Goal: Information Seeking & Learning: Compare options

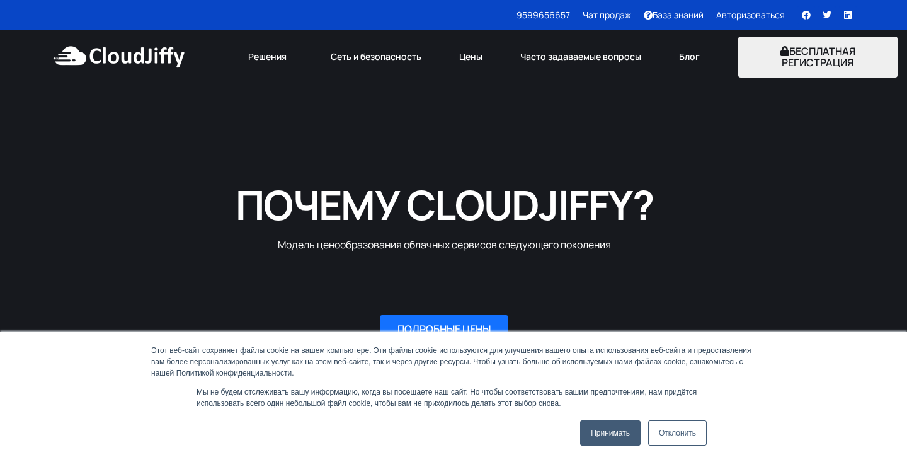
click at [613, 424] on link "Принимать" at bounding box center [610, 432] width 60 height 25
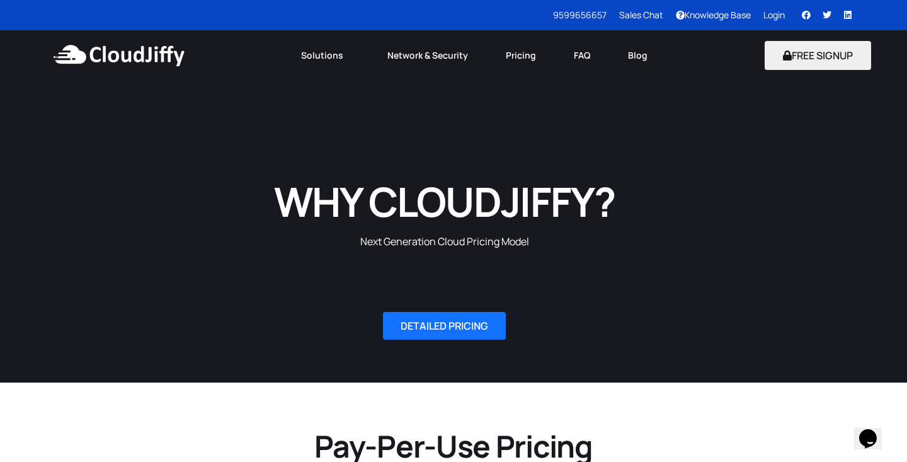
click at [315, 223] on h1 "WHY CLOUDJIFFY?" at bounding box center [444, 201] width 441 height 52
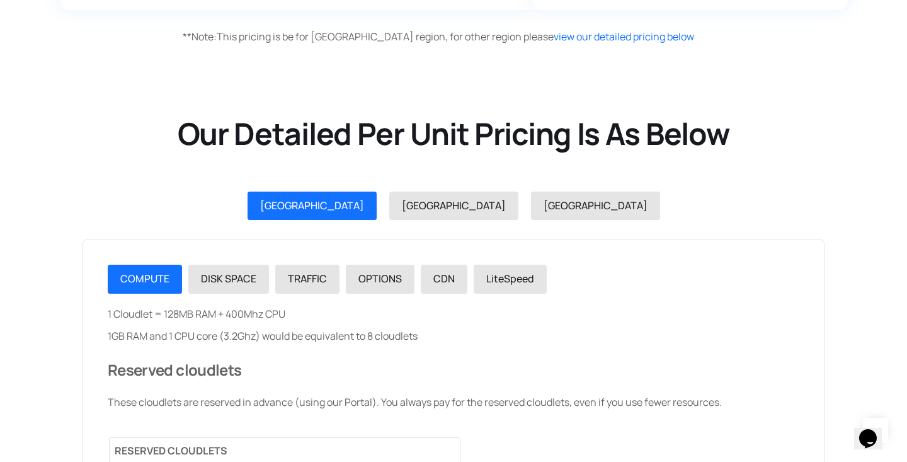
scroll to position [1379, 0]
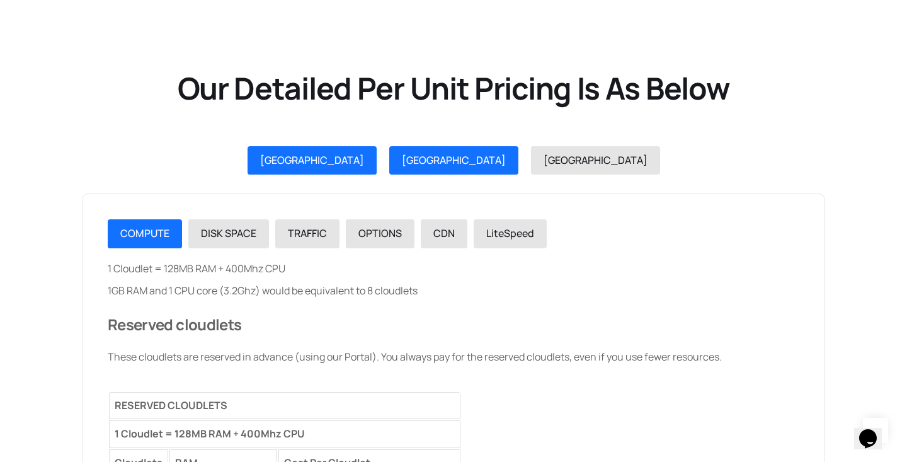
click at [446, 163] on span "USA" at bounding box center [454, 160] width 104 height 14
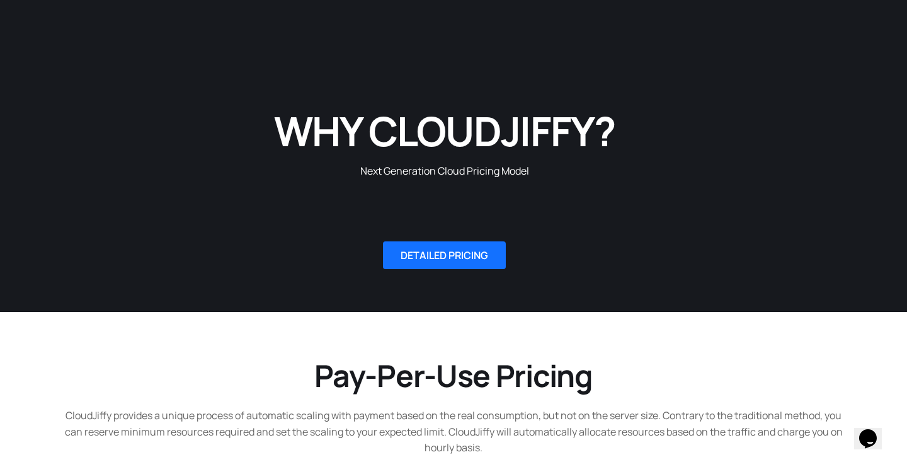
scroll to position [0, 0]
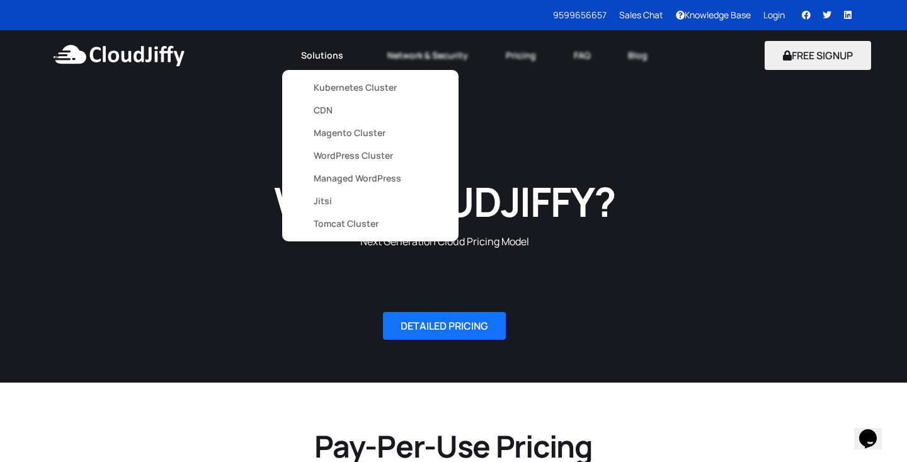
click at [331, 199] on link "Jitsi" at bounding box center [370, 201] width 113 height 23
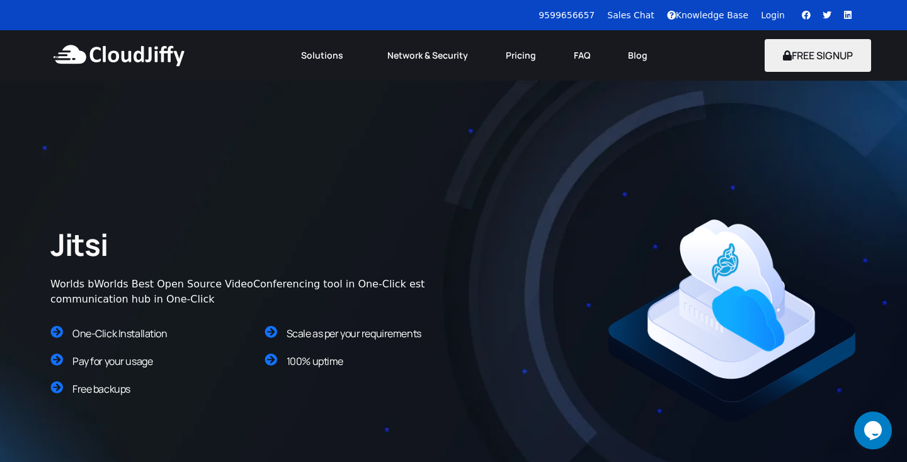
click at [431, 176] on div "Jitsi Worlds bWorlds Best Open Source VideoConferencing tool in One-Click est c…" at bounding box center [453, 320] width 831 height 378
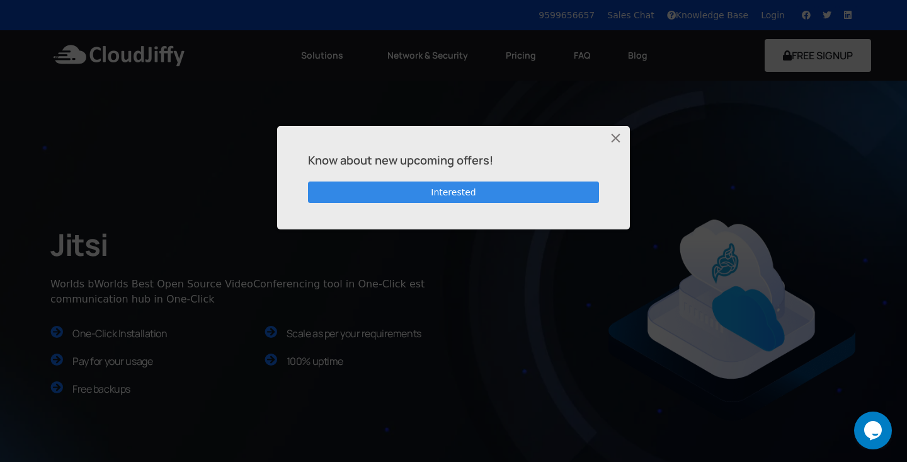
click at [615, 137] on button "Close" at bounding box center [617, 138] width 25 height 25
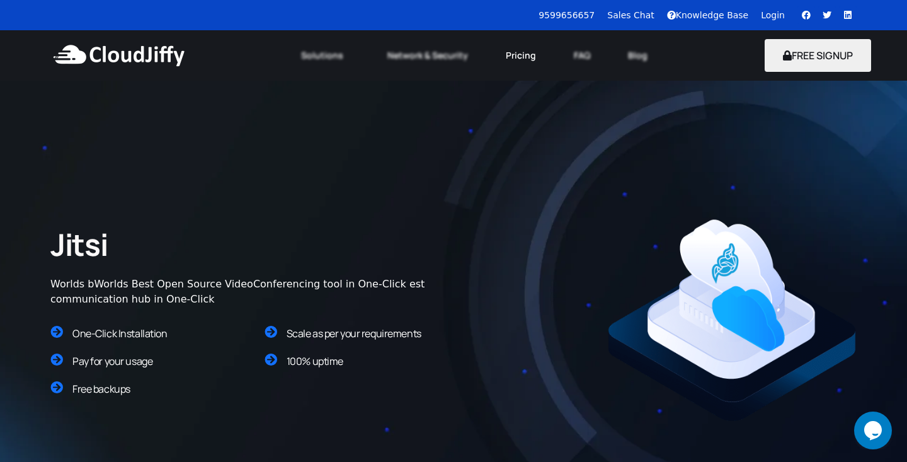
click at [518, 60] on link "Pricing" at bounding box center [521, 56] width 68 height 28
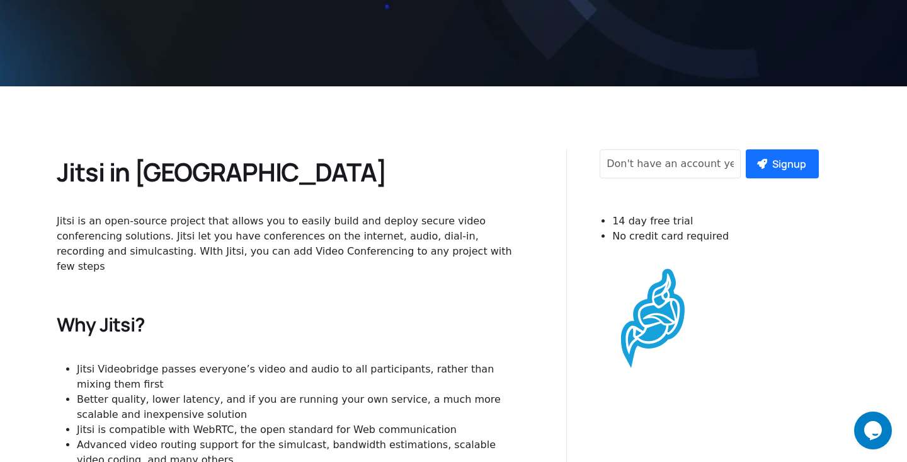
scroll to position [646, 0]
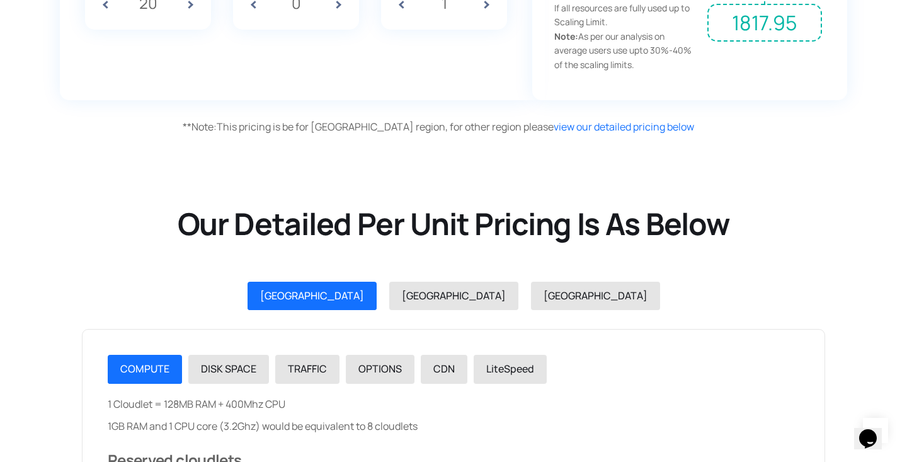
scroll to position [1323, 0]
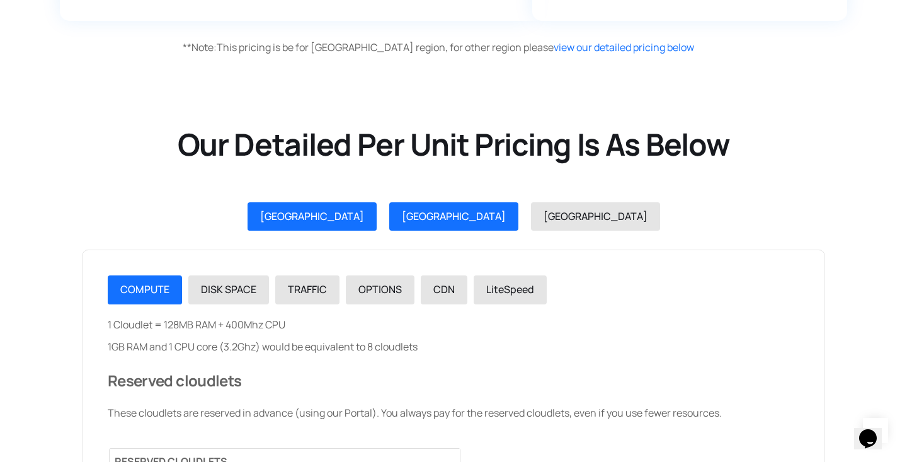
click at [457, 221] on link "USA" at bounding box center [453, 216] width 129 height 29
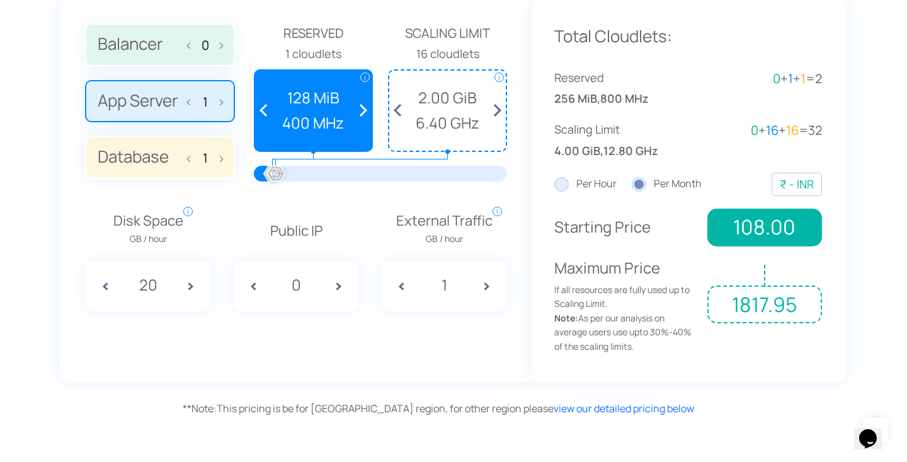
scroll to position [950, 0]
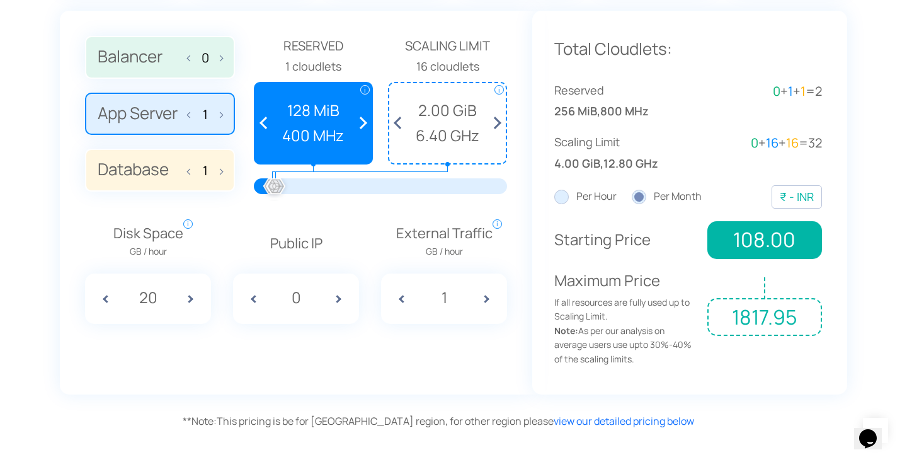
click at [803, 202] on div "₹ - INR" at bounding box center [797, 197] width 34 height 18
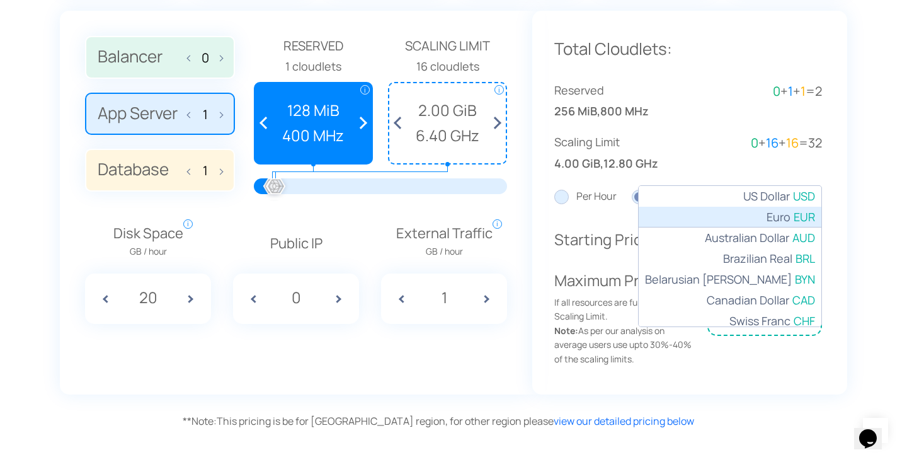
click at [797, 215] on li "€ - EUR Euro" at bounding box center [730, 217] width 183 height 21
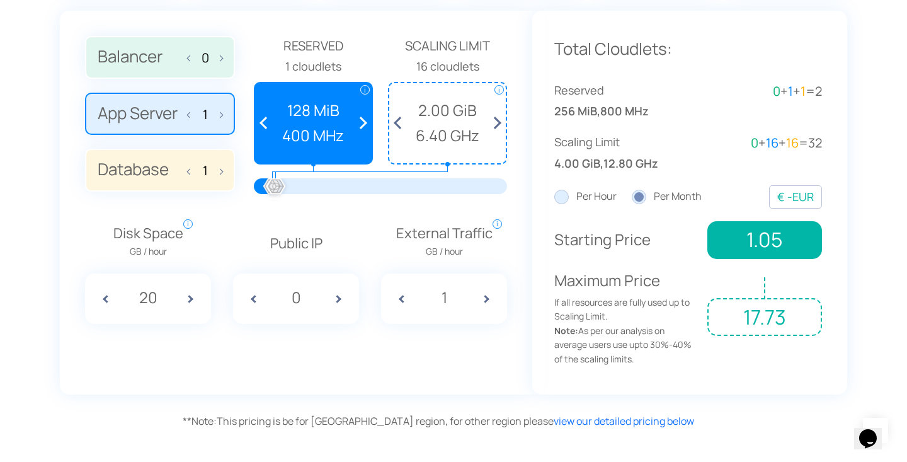
click at [792, 197] on div "€ - EUR Euro" at bounding box center [795, 197] width 37 height 18
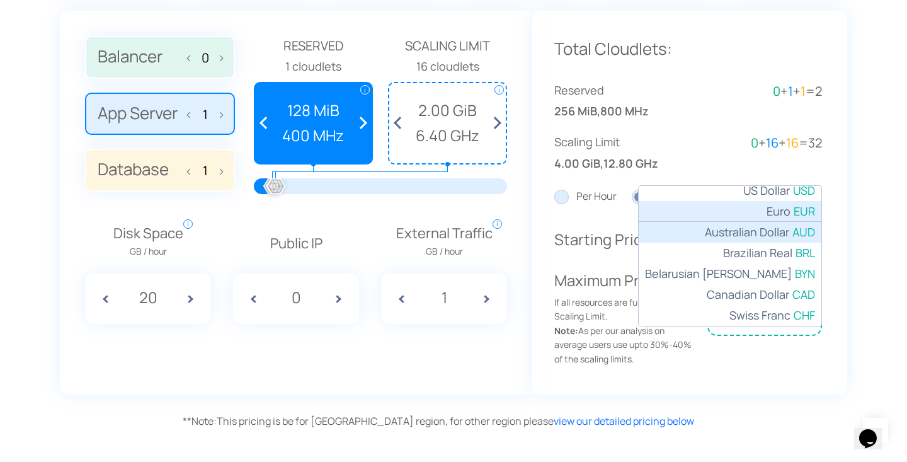
scroll to position [0, 0]
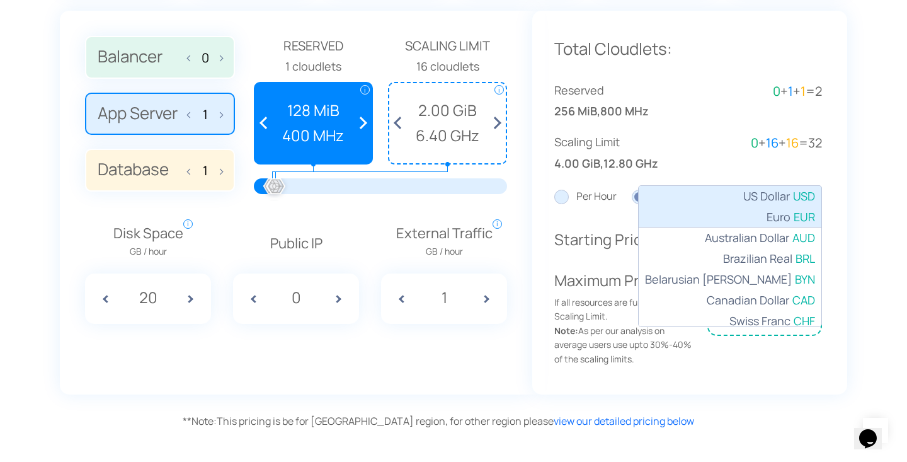
click at [769, 198] on span "US Dollar" at bounding box center [766, 196] width 47 height 18
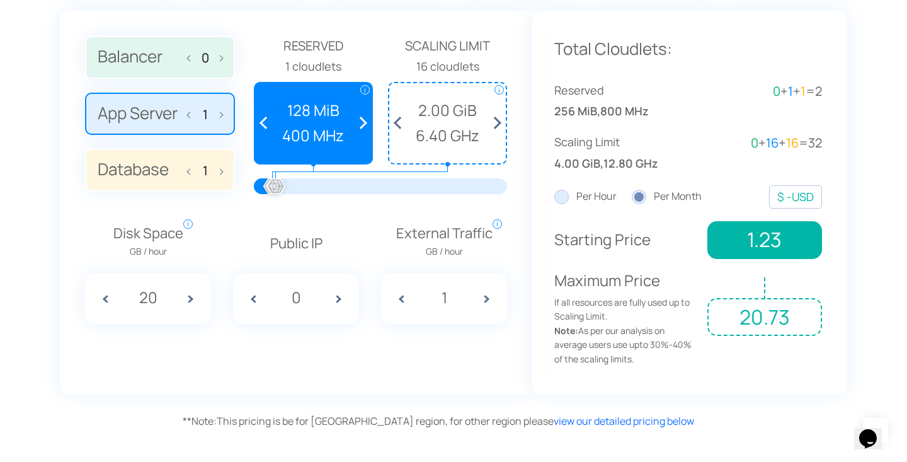
click at [733, 188] on div "Per Hour Per Month USD EUR AUD BRL BYN CAD CHF CNY DKK GBP HKD IDR ILS INR JPY …" at bounding box center [688, 196] width 268 height 23
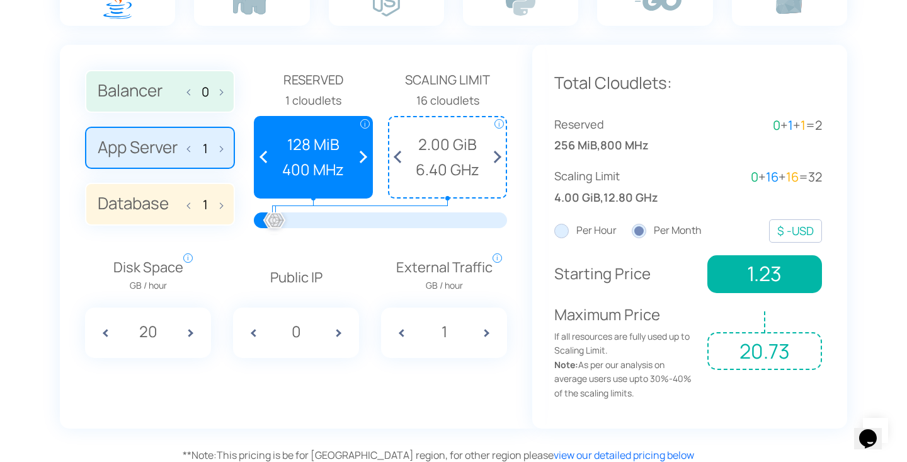
scroll to position [914, 0]
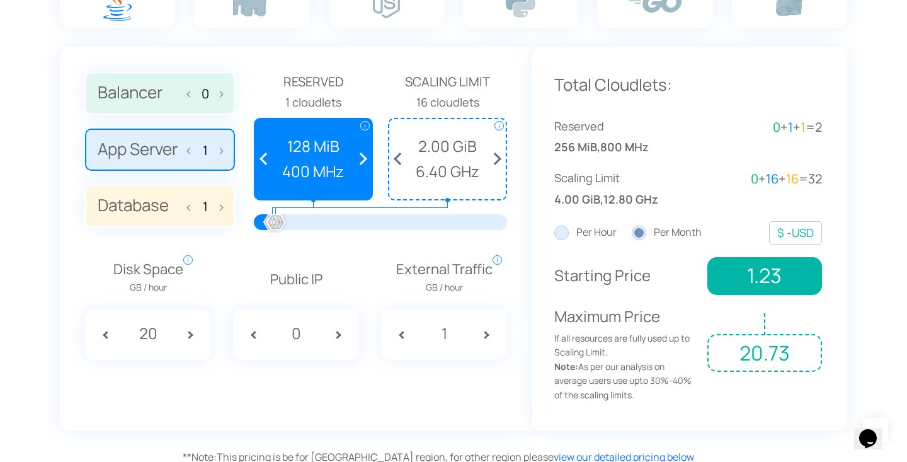
click at [331, 174] on span "400 MHz" at bounding box center [313, 171] width 104 height 24
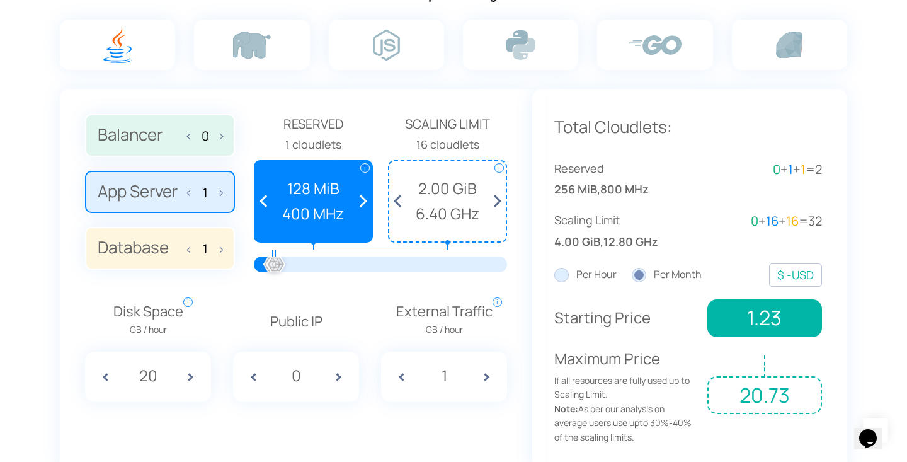
scroll to position [870, 0]
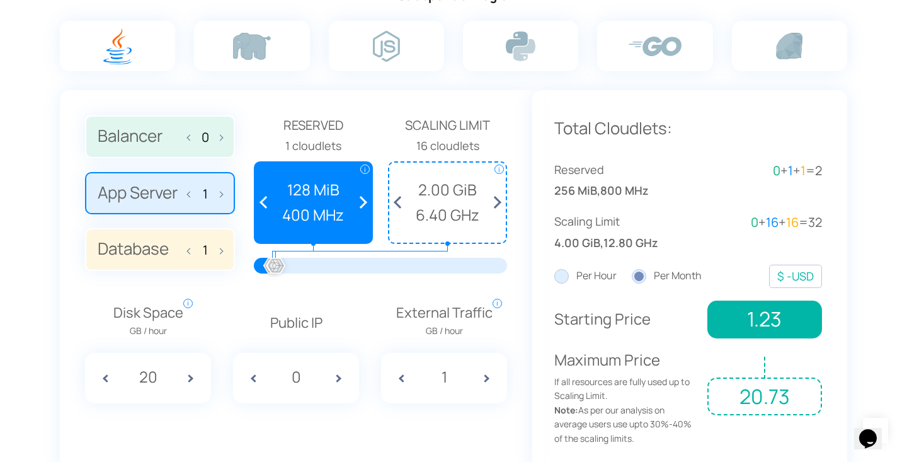
click at [185, 251] on label "Database 1" at bounding box center [160, 249] width 150 height 43
click at [0, 0] on input "Database 1" at bounding box center [0, 0] width 0 height 0
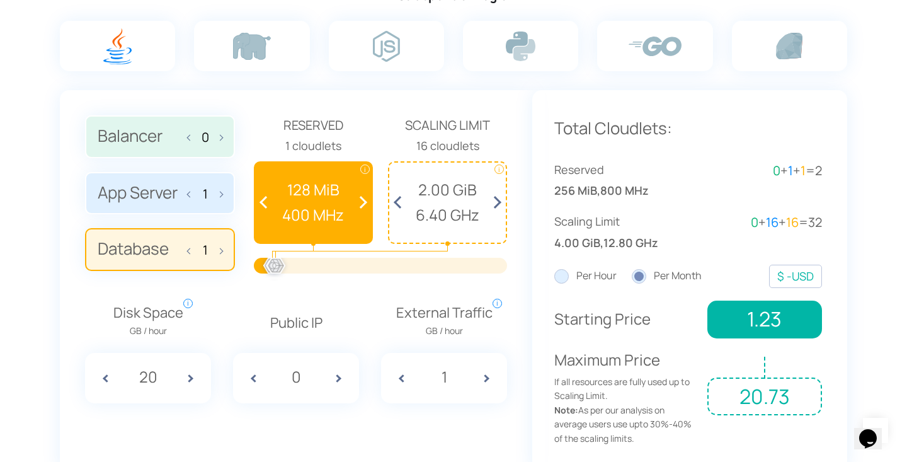
click at [191, 251] on span at bounding box center [192, 249] width 9 height 26
type input "0"
click at [167, 192] on label "App Server 1" at bounding box center [160, 193] width 150 height 43
click at [0, 0] on input "App Server 1" at bounding box center [0, 0] width 0 height 0
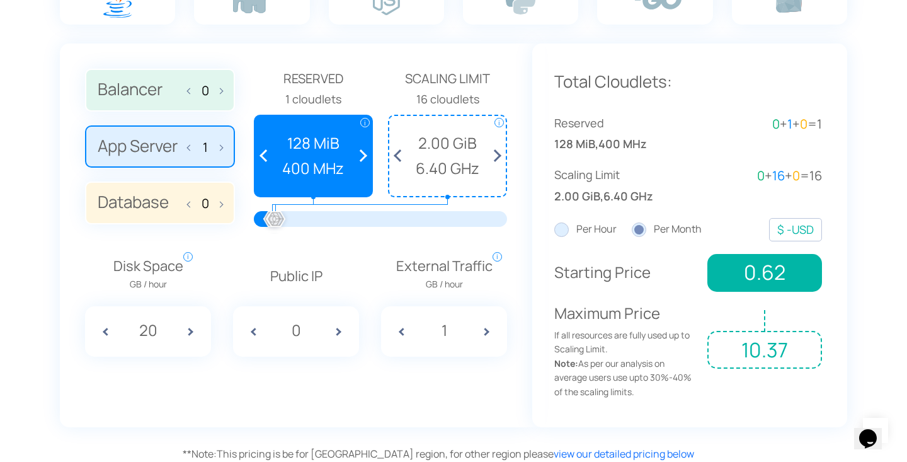
scroll to position [919, 0]
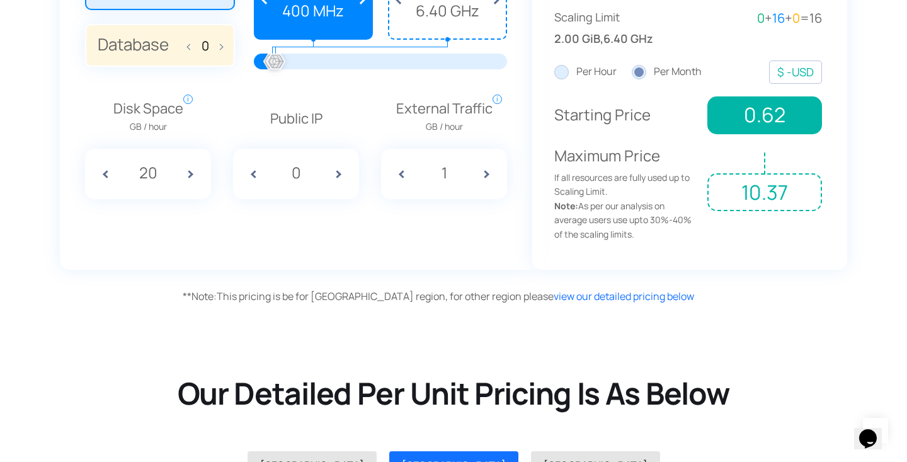
click at [351, 247] on div "Balancer 0 App Server 1 Database 0 Reserved 1 cloudlets i i" at bounding box center [296, 77] width 472 height 383
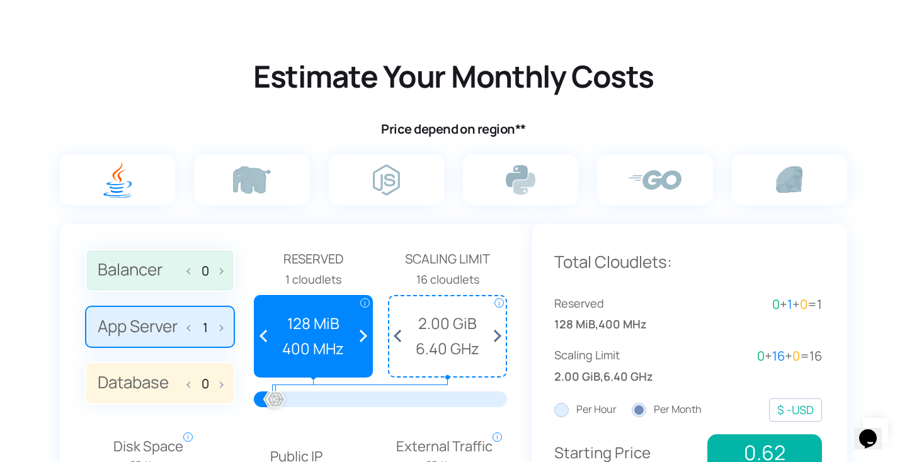
scroll to position [710, 0]
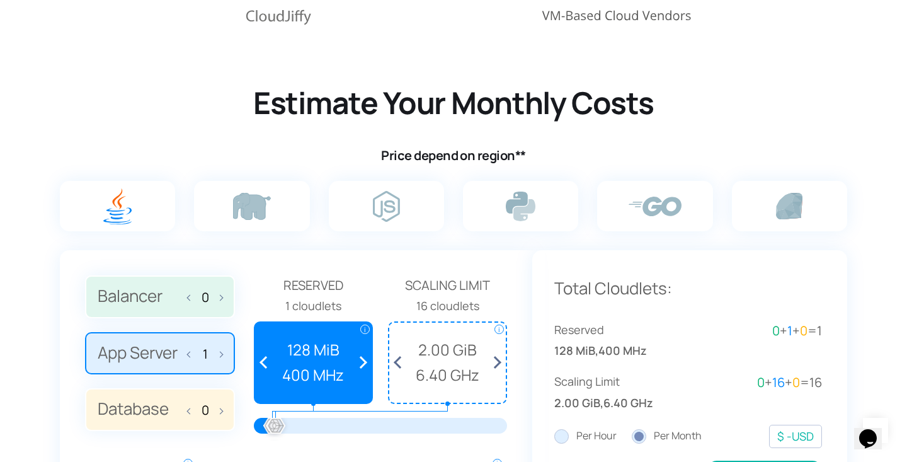
click at [252, 146] on div "Estimate Your Monthly Costs Price depend on region**" at bounding box center [453, 123] width 793 height 81
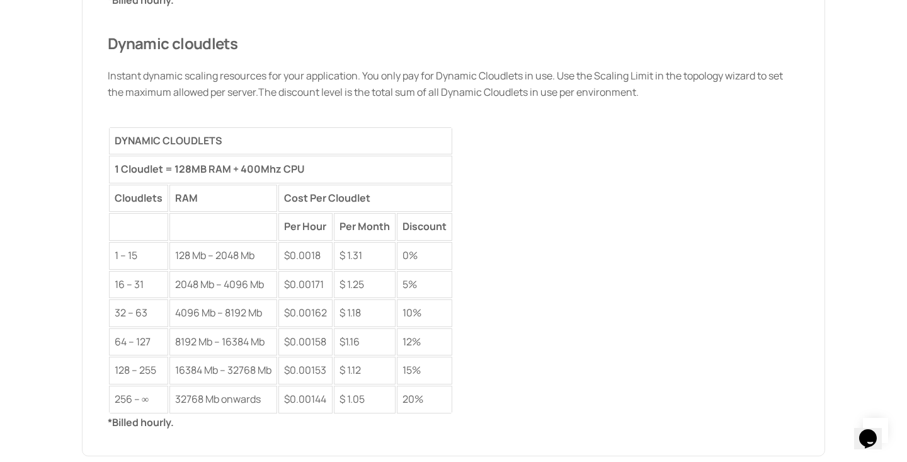
scroll to position [2082, 0]
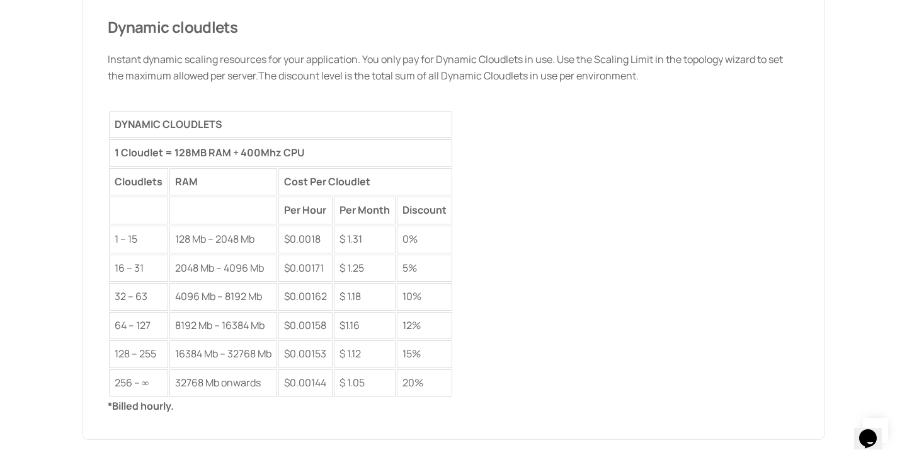
click at [461, 183] on div "*Billed hourly. Dynamic cloudlets Instant dynamic scaling resources for your ap…" at bounding box center [453, 195] width 691 height 438
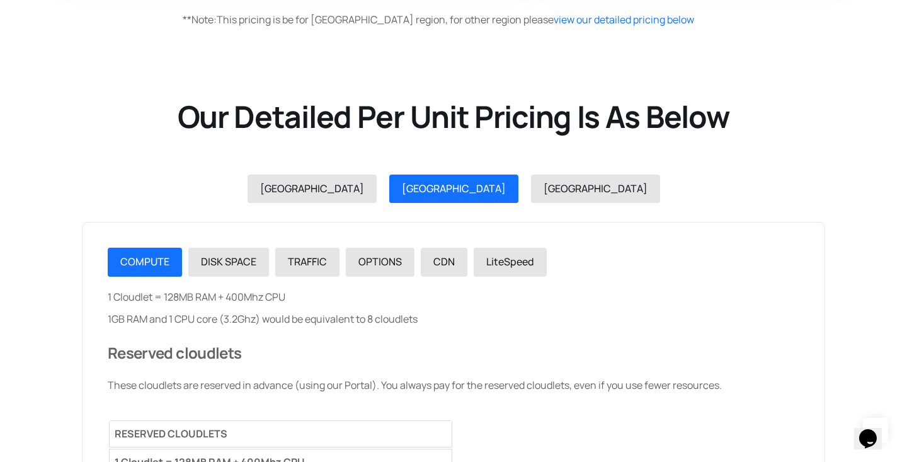
scroll to position [1350, 0]
click at [598, 197] on div "INDIA USA GERMANY" at bounding box center [454, 189] width 756 height 29
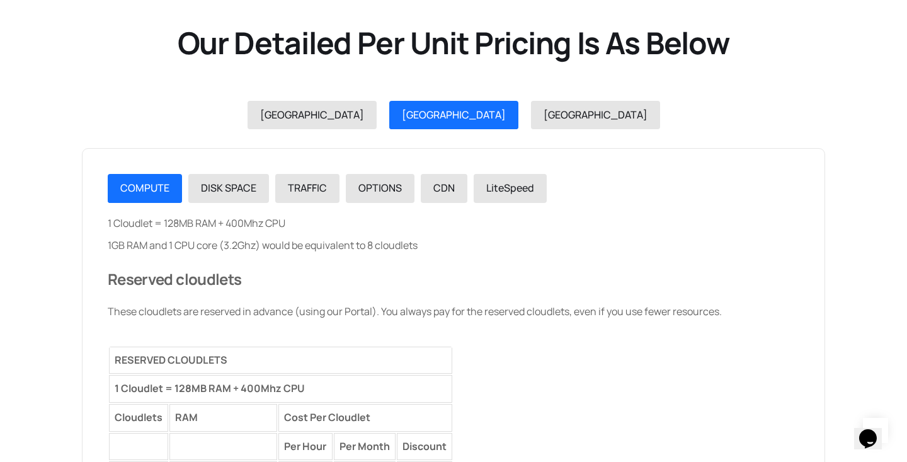
scroll to position [1424, 0]
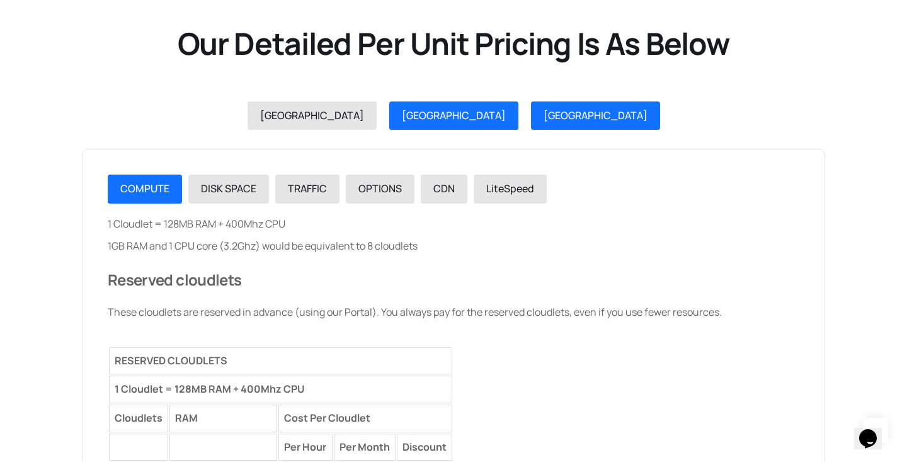
click at [531, 127] on link "GERMANY" at bounding box center [595, 115] width 129 height 29
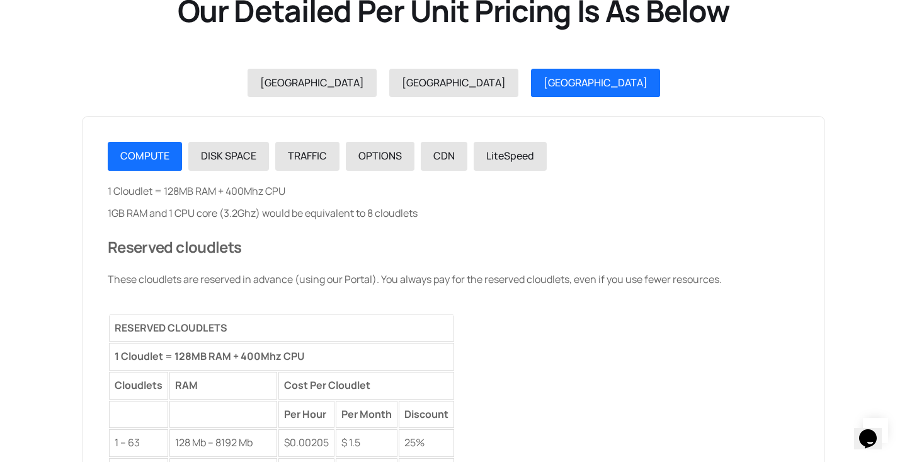
scroll to position [1458, 0]
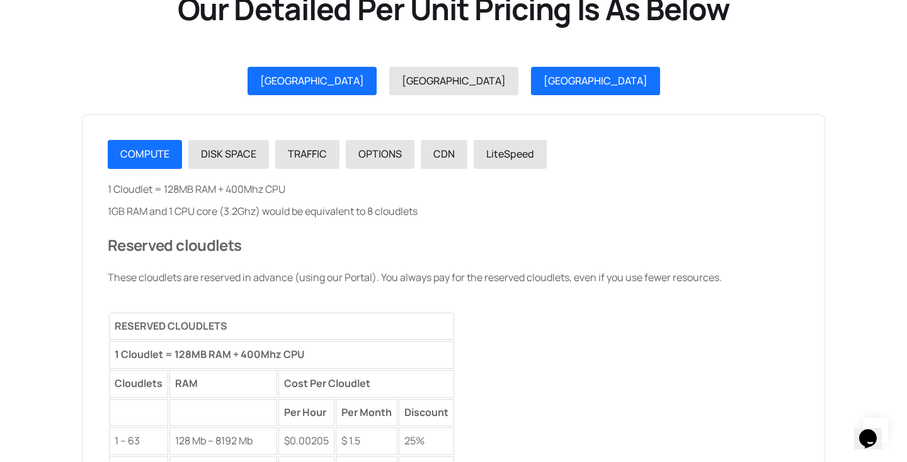
click at [364, 82] on span "INDIA" at bounding box center [312, 81] width 104 height 14
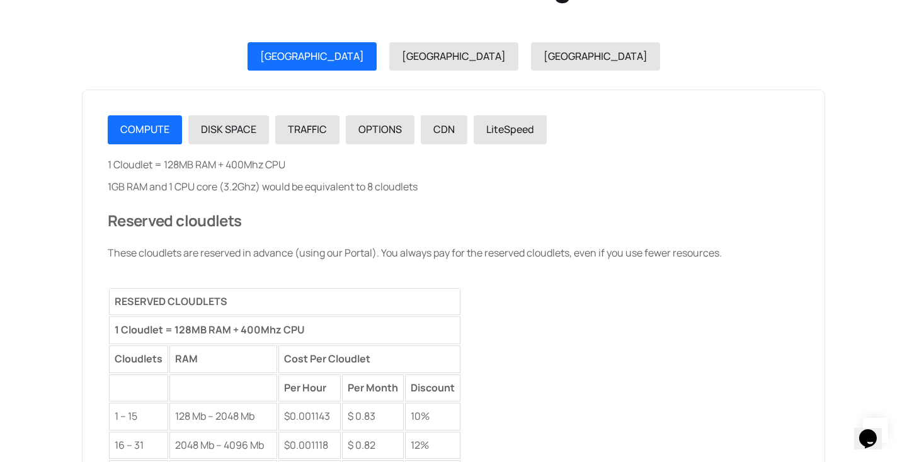
scroll to position [1479, 0]
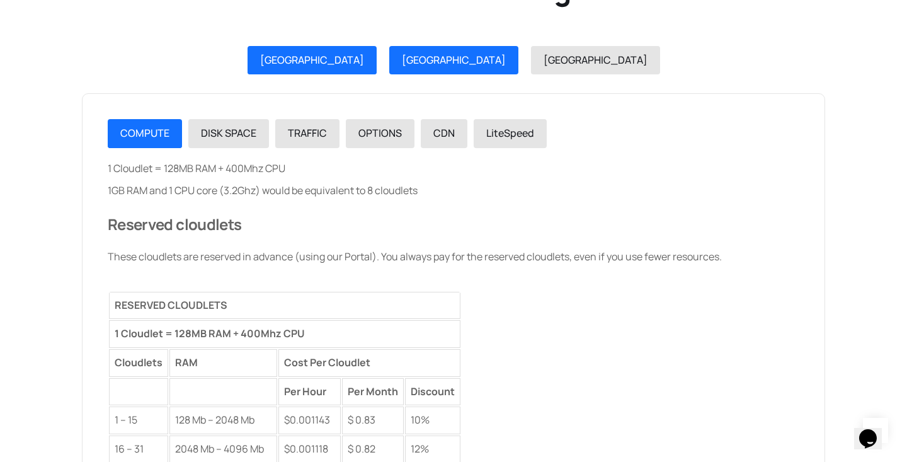
click at [451, 53] on span "USA" at bounding box center [454, 60] width 104 height 14
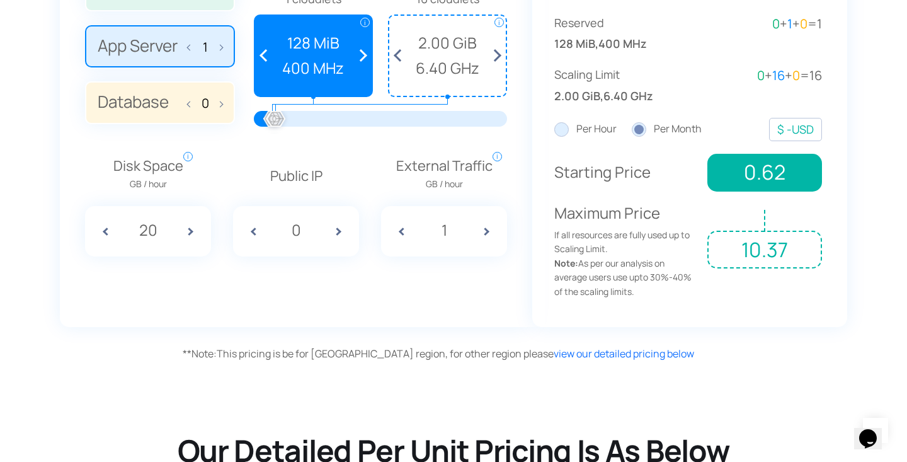
scroll to position [1013, 0]
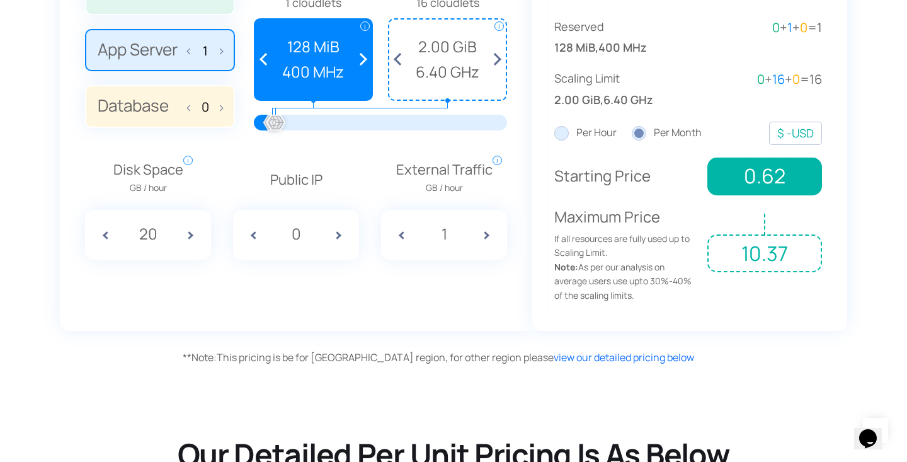
click at [323, 353] on div "** Note: This pricing is be for India region, for other region please view our …" at bounding box center [516, 357] width 667 height 16
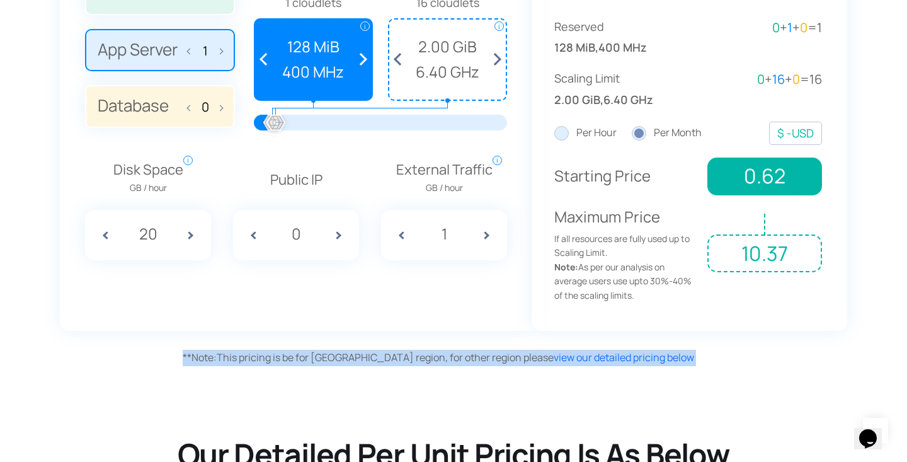
click at [323, 353] on div "** Note: This pricing is be for India region, for other region please view our …" at bounding box center [516, 357] width 667 height 16
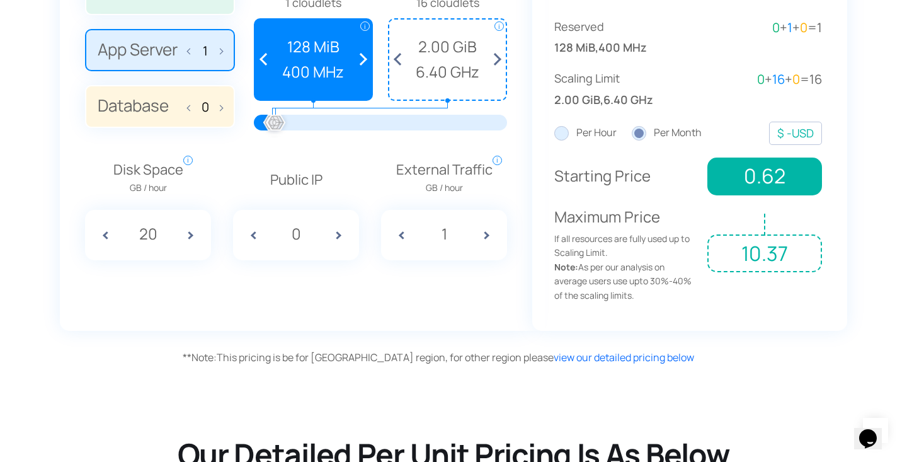
click at [323, 353] on div "** Note: This pricing is be for India region, for other region please view our …" at bounding box center [516, 357] width 667 height 16
click at [202, 360] on span "** Note:" at bounding box center [200, 357] width 34 height 14
click at [188, 356] on span "**" at bounding box center [187, 357] width 9 height 14
click at [188, 355] on span "**" at bounding box center [187, 357] width 9 height 14
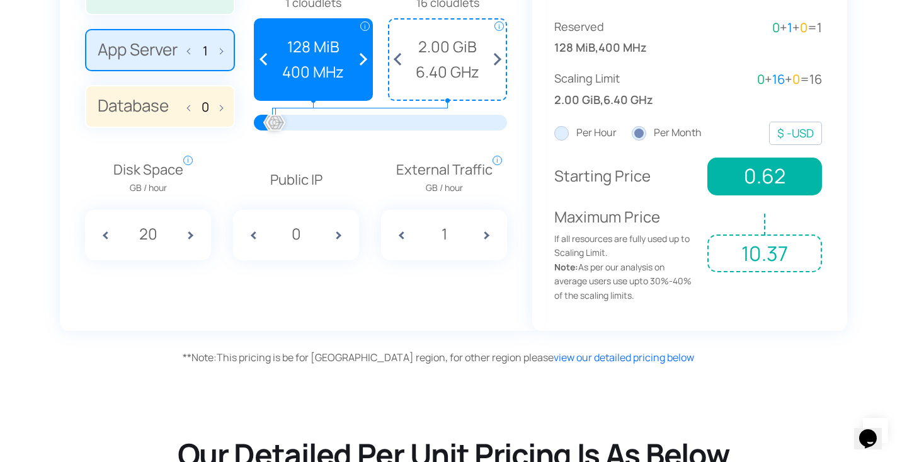
click at [258, 359] on div "** Note: This pricing is be for India region, for other region please view our …" at bounding box center [516, 357] width 667 height 16
click at [385, 299] on div "Balancer 0 App Server 1 Database 0 Reserved 1 cloudlets i i" at bounding box center [296, 138] width 472 height 383
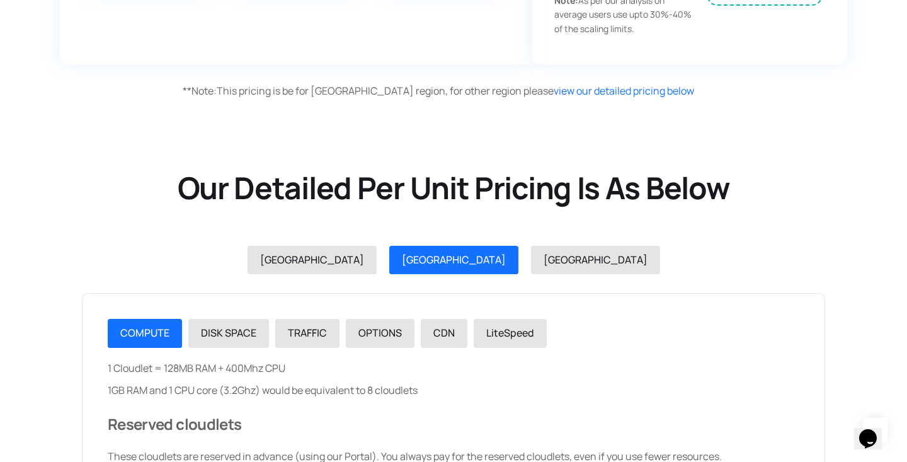
scroll to position [1319, 0]
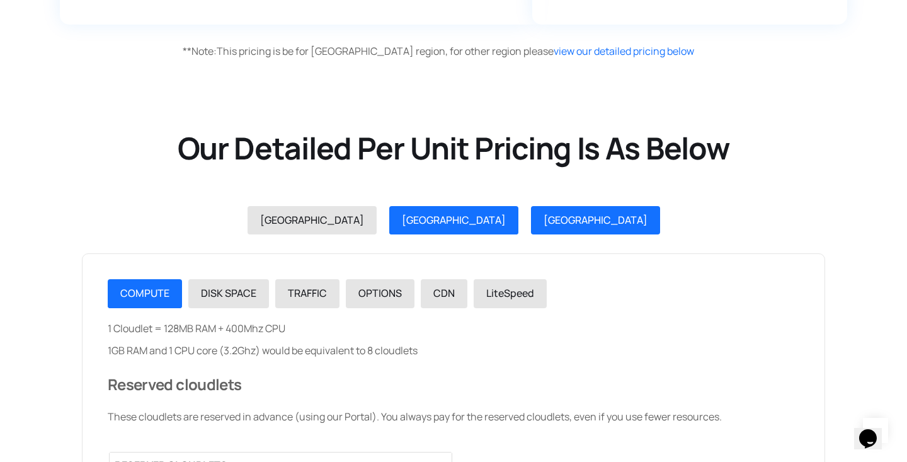
click at [543, 216] on span "GERMANY" at bounding box center [595, 220] width 104 height 14
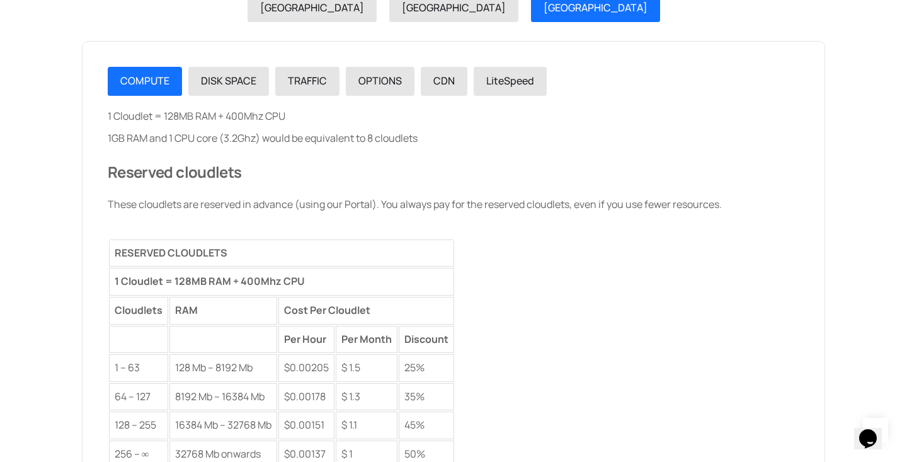
scroll to position [1463, 0]
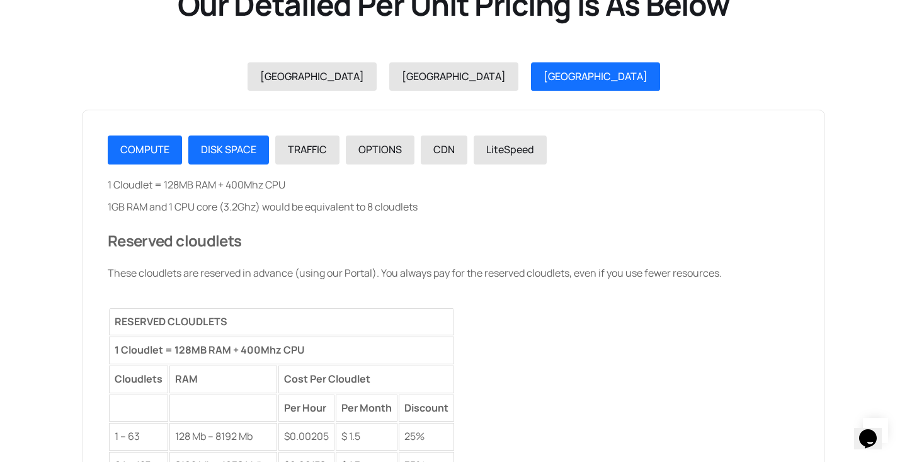
click at [240, 161] on link "DISK SPACE" at bounding box center [228, 149] width 81 height 29
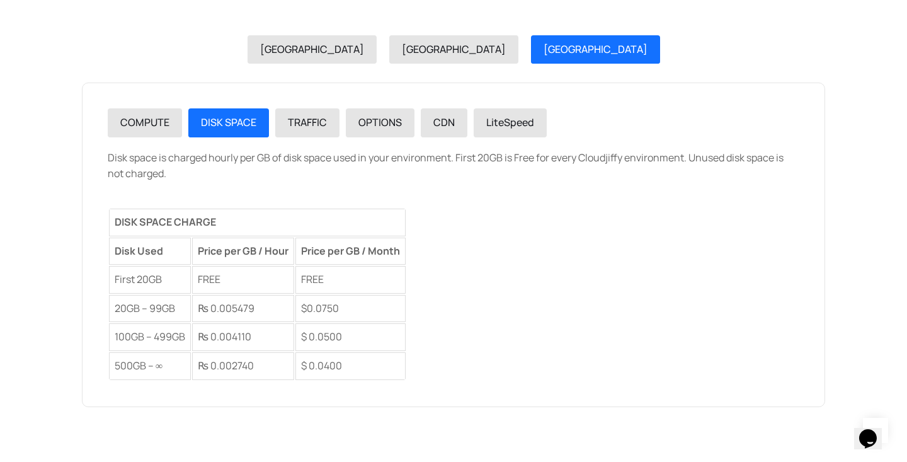
scroll to position [1443, 0]
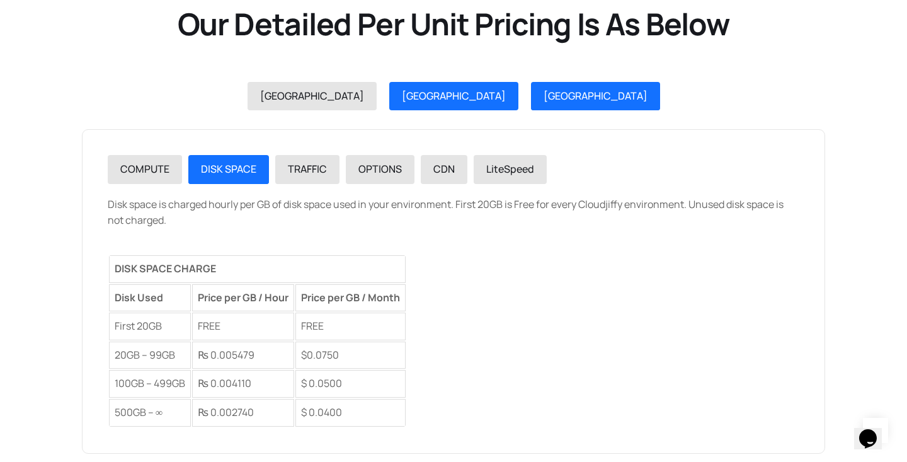
click at [441, 99] on span "USA" at bounding box center [454, 96] width 104 height 14
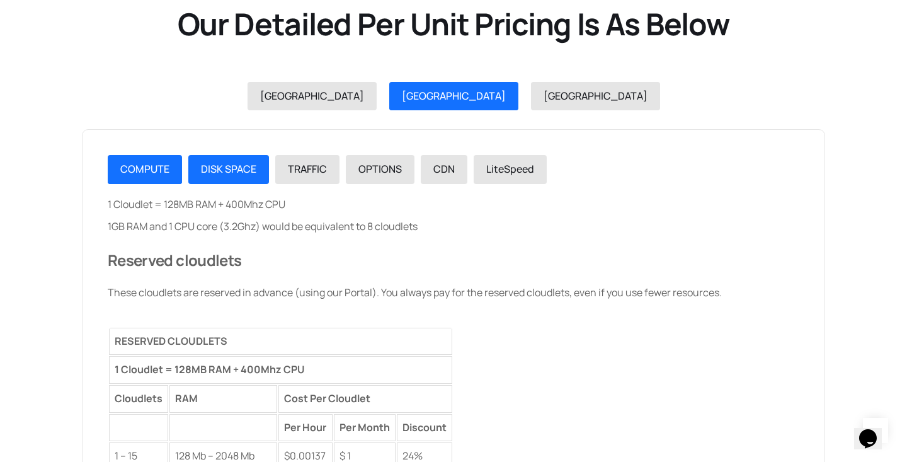
click at [252, 165] on span "DISK SPACE" at bounding box center [228, 169] width 55 height 14
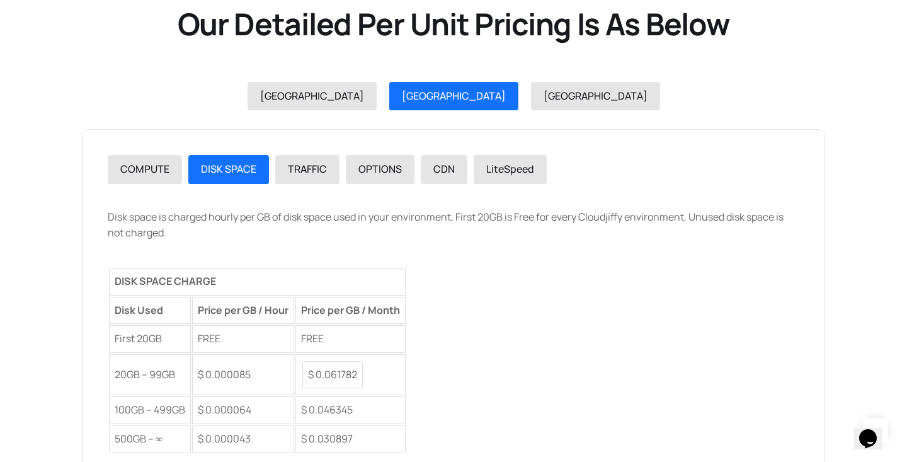
click at [492, 225] on div "Disk space is charged hourly per GB of disk space used in your environment. Fir…" at bounding box center [453, 331] width 691 height 245
click at [489, 290] on div "DISK SPACE CHARGE Disk Used Price per GB / Hour Price per GB / Month First 20GB…" at bounding box center [453, 360] width 691 height 188
